Goal: Task Accomplishment & Management: Manage account settings

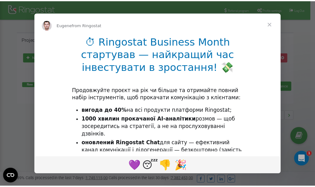
scroll to position [93, 0]
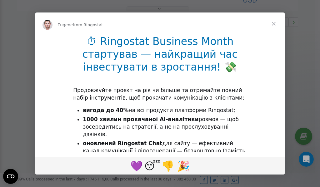
click at [275, 23] on span "Close" at bounding box center [273, 23] width 22 height 22
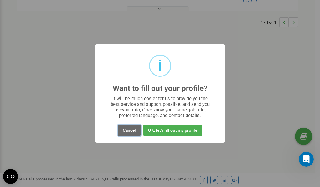
click at [127, 131] on button "Cancel" at bounding box center [129, 131] width 22 height 12
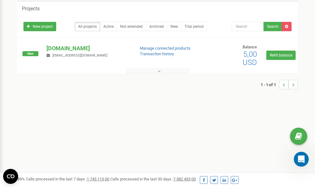
scroll to position [0, 0]
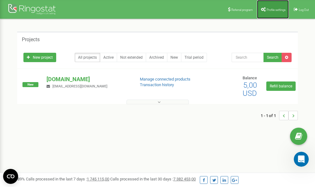
click at [267, 10] on span "Profile settings" at bounding box center [276, 9] width 19 height 3
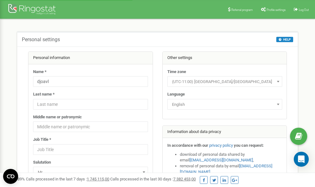
scroll to position [31, 0]
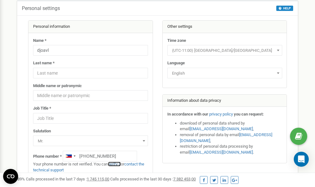
click at [117, 165] on link "verify it" at bounding box center [114, 164] width 13 height 5
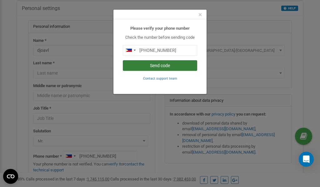
click at [146, 65] on button "Send code" at bounding box center [160, 65] width 74 height 11
